Goal: Communication & Community: Answer question/provide support

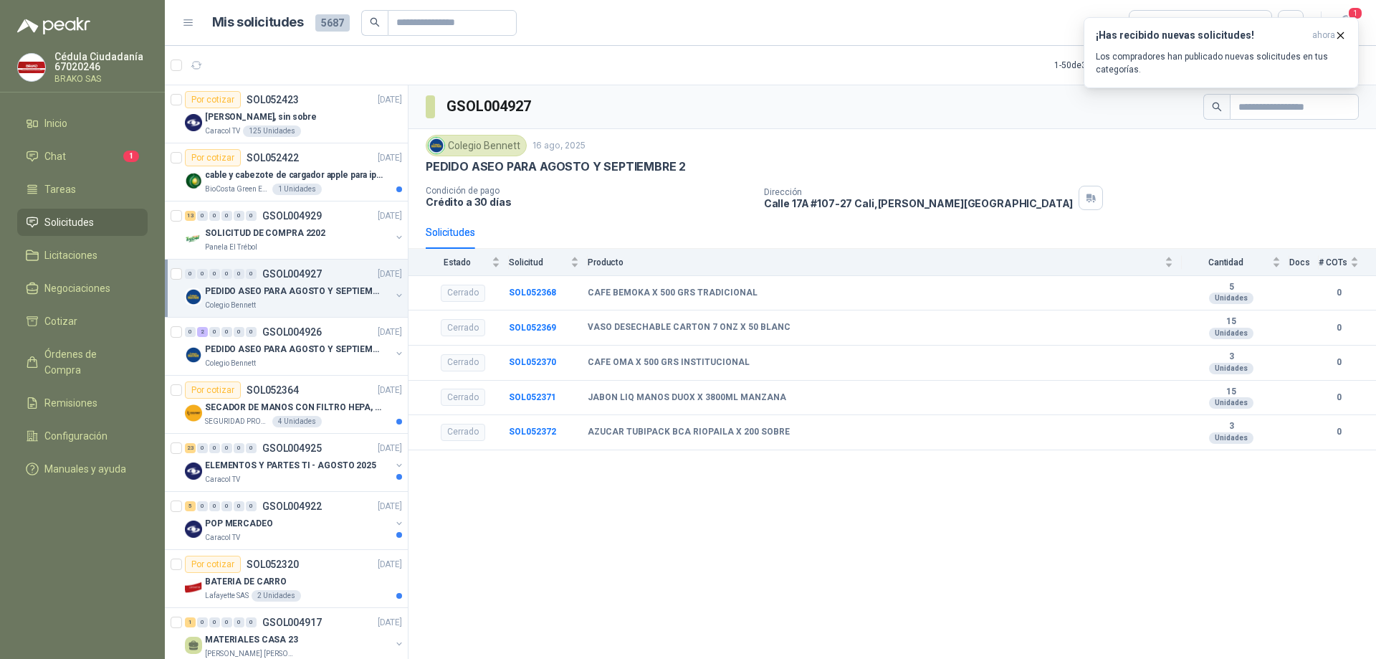
click at [64, 225] on span "Solicitudes" at bounding box center [68, 222] width 49 height 16
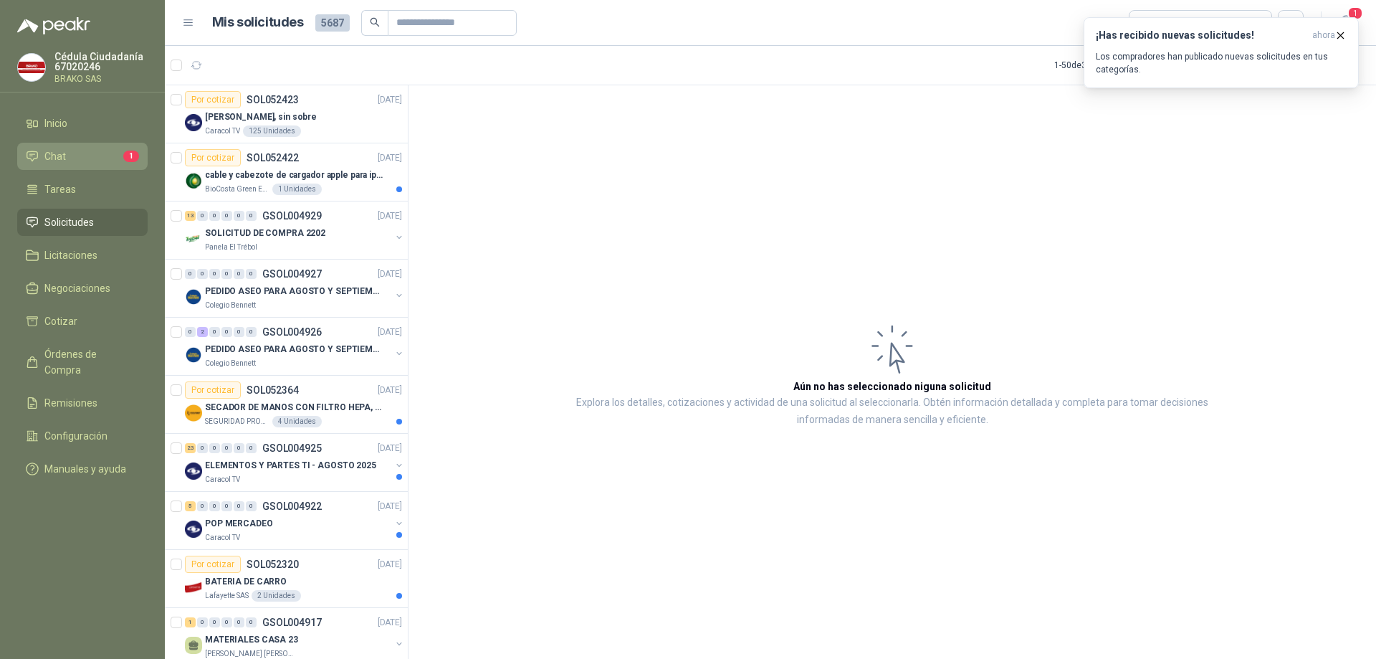
click at [58, 152] on span "Chat" at bounding box center [55, 156] width 22 height 16
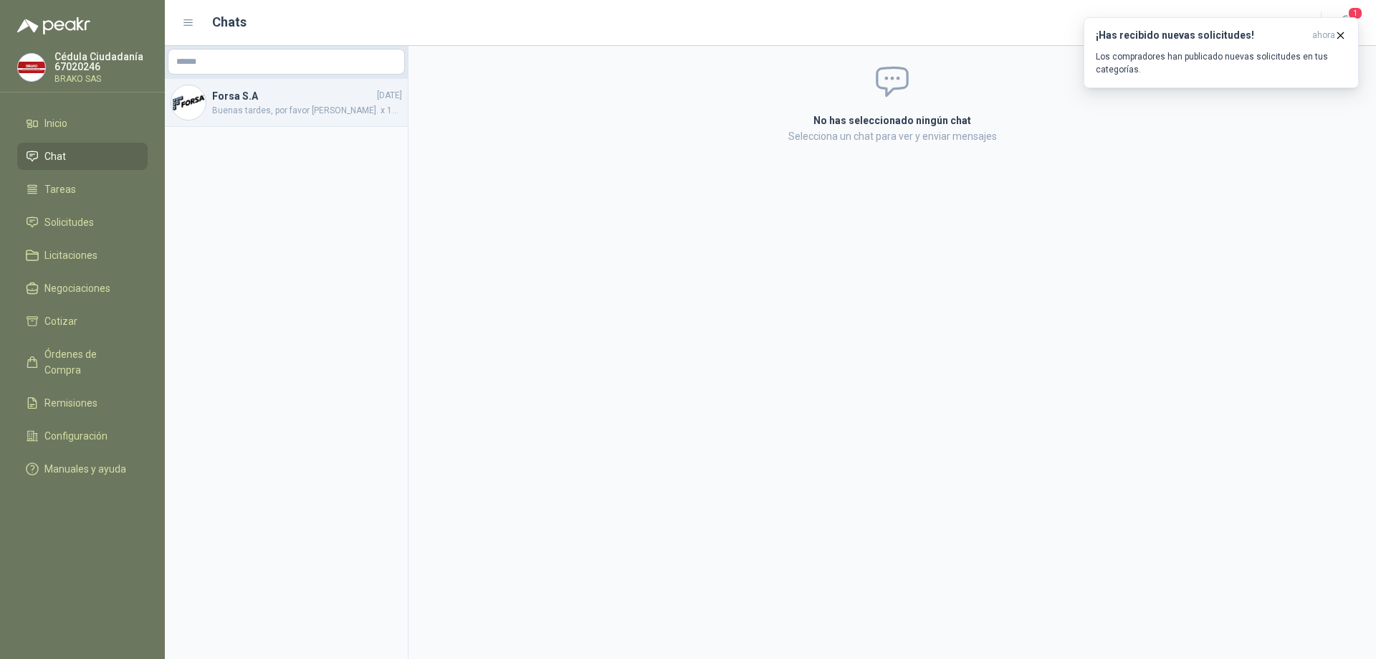
click at [265, 104] on span "Buenas tardes, por favor [PERSON_NAME]. x 10 unidades muchas gracias" at bounding box center [307, 111] width 190 height 14
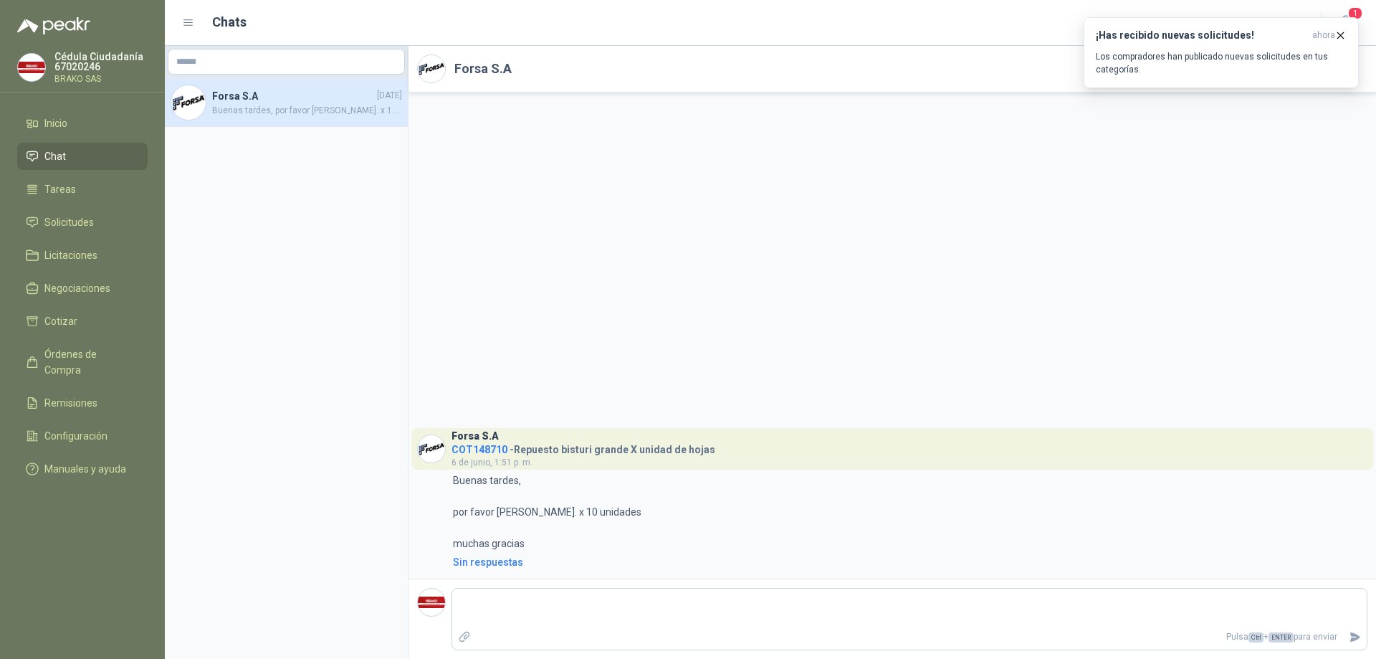
click at [77, 159] on li "Chat" at bounding box center [82, 156] width 113 height 16
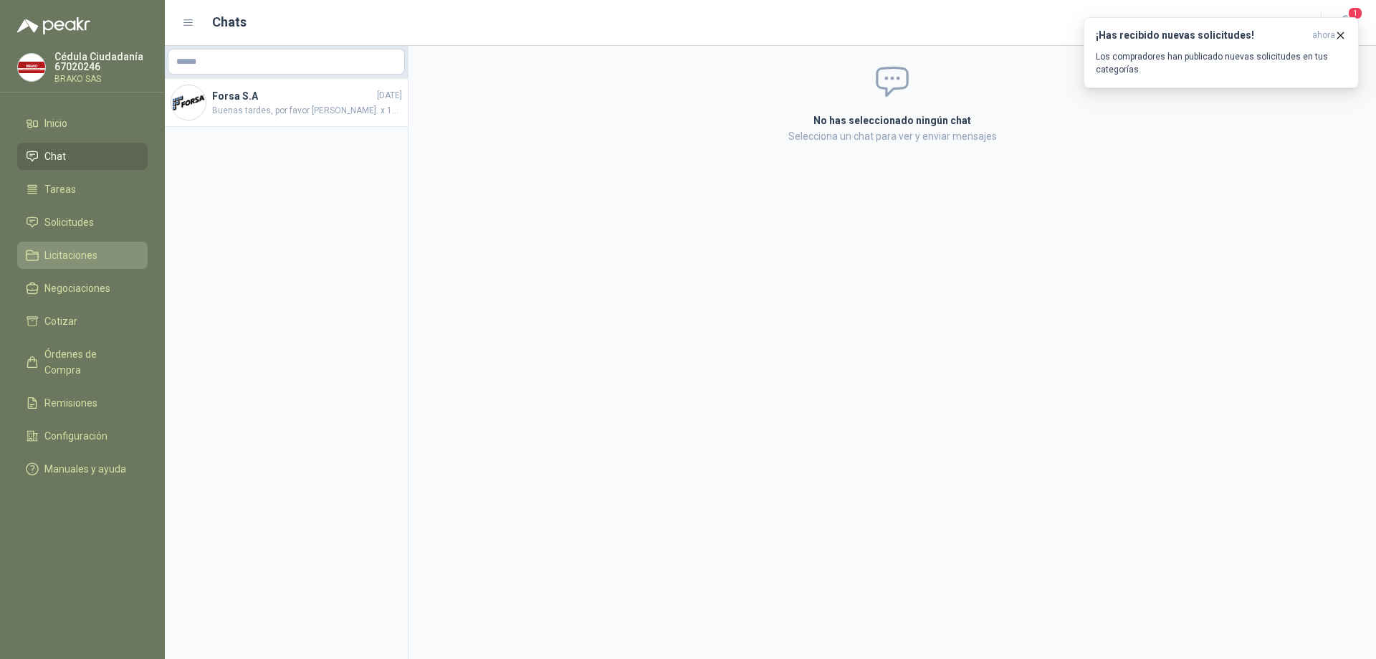
click at [63, 249] on span "Licitaciones" at bounding box center [70, 255] width 53 height 16
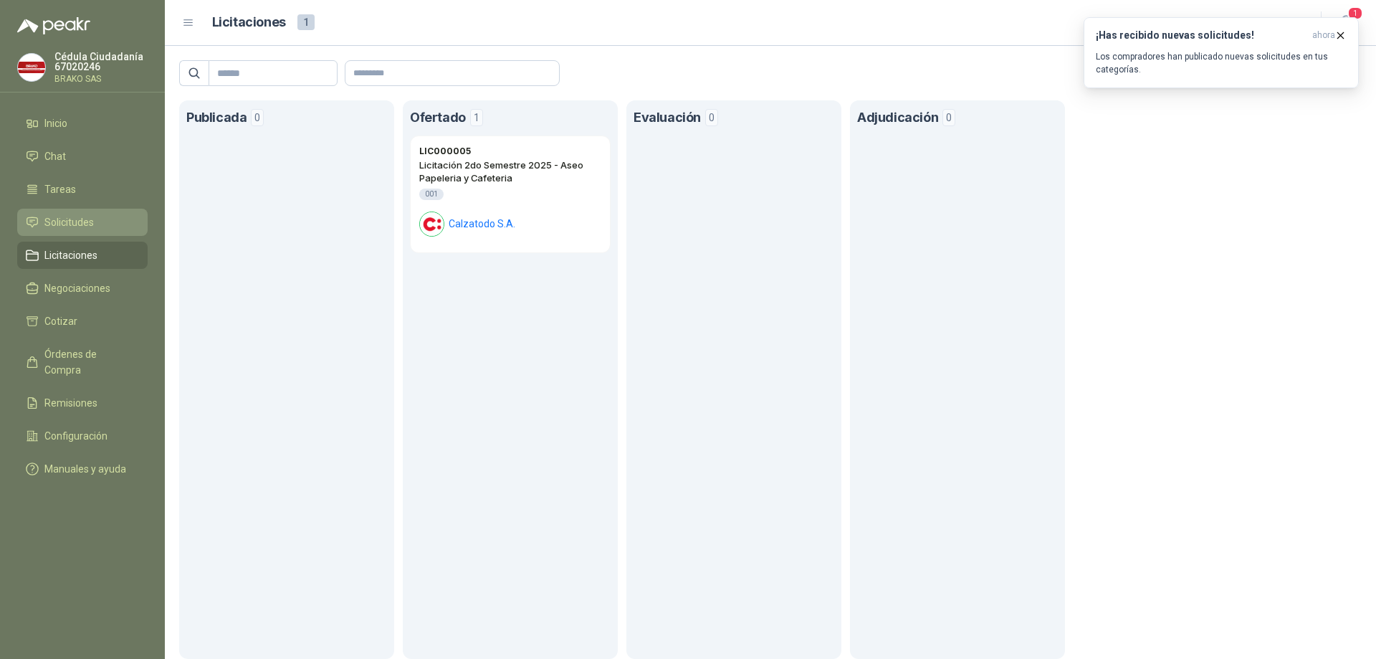
click at [77, 221] on span "Solicitudes" at bounding box center [68, 222] width 49 height 16
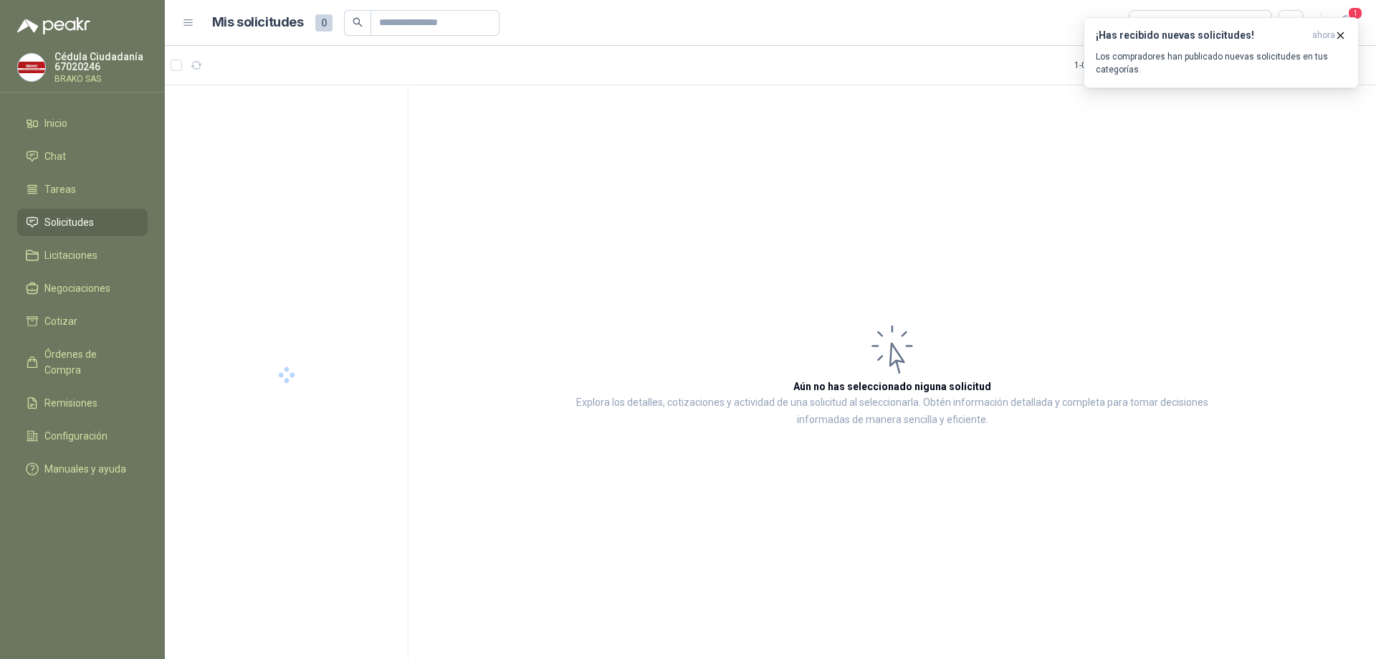
click at [79, 222] on span "Solicitudes" at bounding box center [68, 222] width 49 height 16
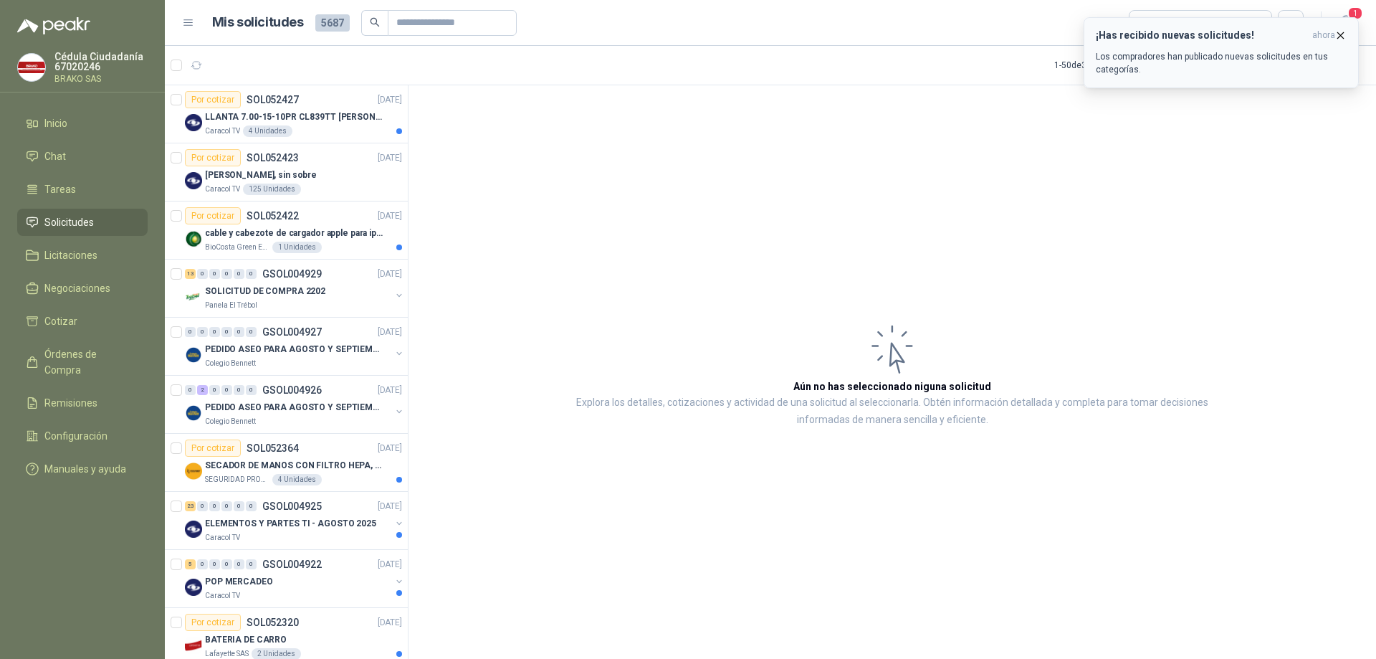
click at [1339, 32] on icon "button" at bounding box center [1341, 35] width 12 height 12
